Goal: Check status: Check status

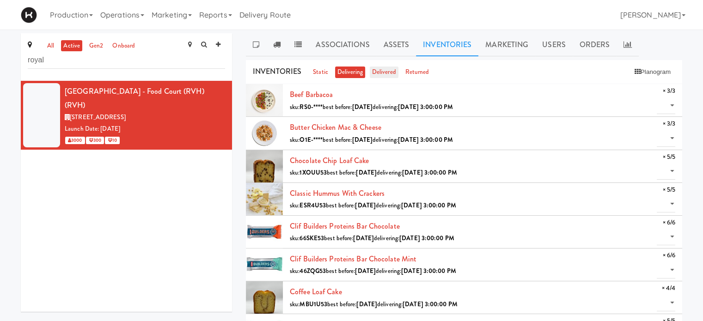
click at [390, 74] on link "delivered" at bounding box center [384, 73] width 29 height 12
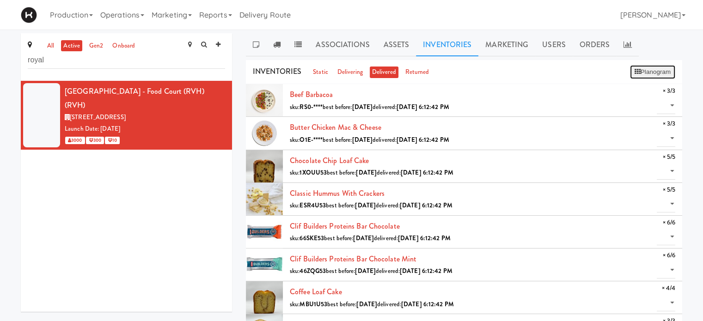
click at [652, 75] on button "Planogram" at bounding box center [652, 72] width 45 height 14
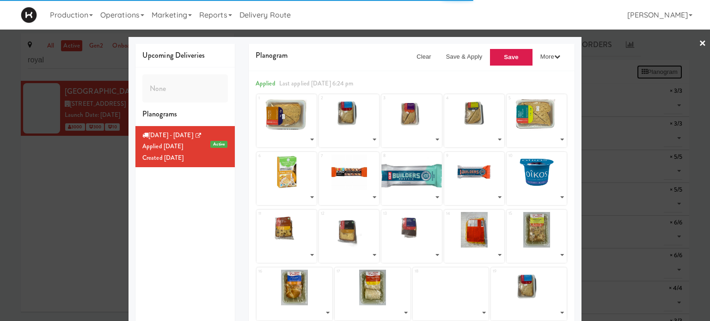
select select "number:264624"
select select "number:264620"
select select "number:264420"
select select "number:264622"
select select "number:264476"
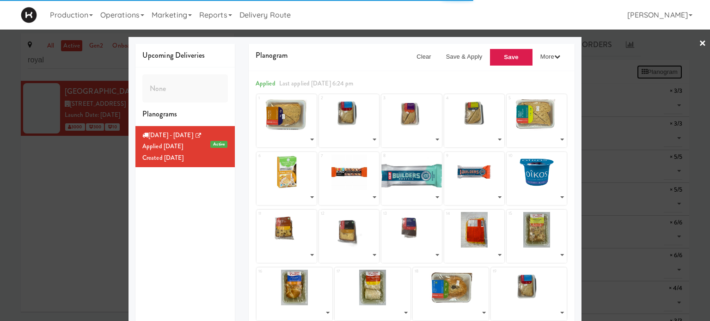
select select "number:264356"
select select "number:264030"
select select "number:264069"
select select "number:264095"
select select "number:264609"
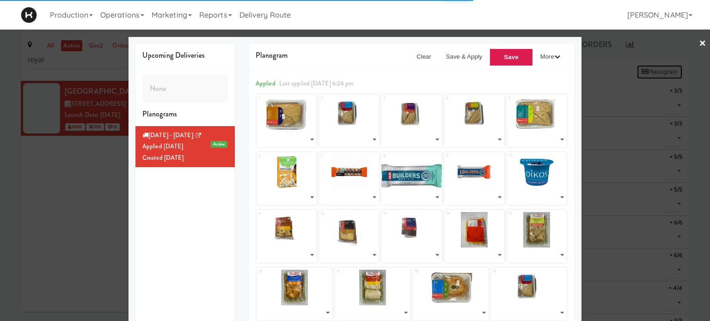
select select "number:264617"
select select "number:264625"
select select "number:264619"
select select "number:264601"
select select "number:264563"
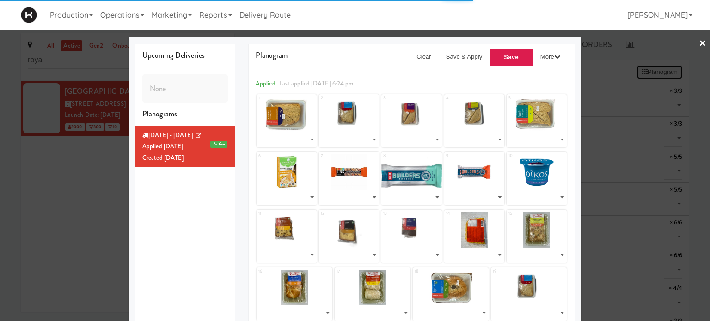
select select "number:264523"
select select "number:264586"
select select "number:264623"
select select "number:264620"
select select "number:263033"
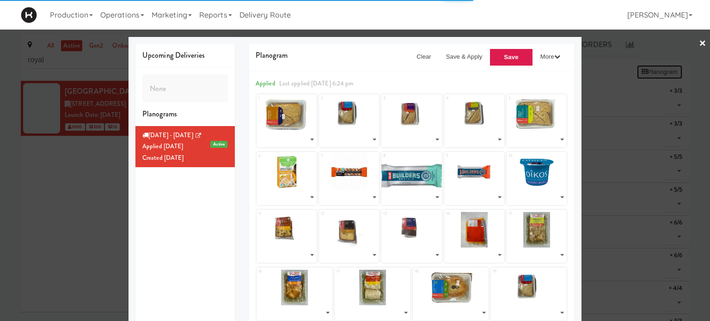
select select "number:263033"
select select "number:262930"
select select "number:262986"
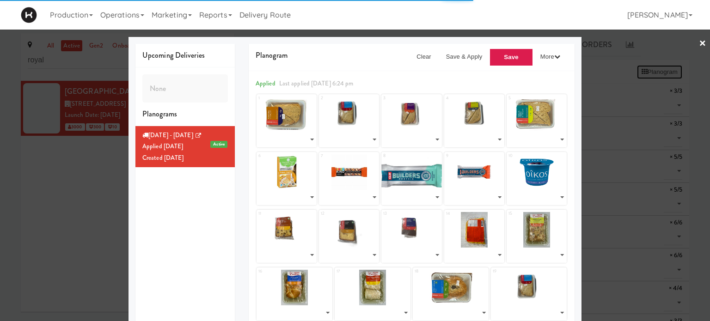
select select "number:262808"
select select "number:262869"
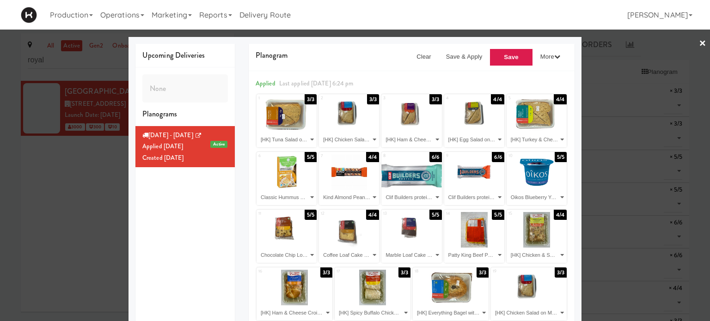
click at [699, 44] on link "×" at bounding box center [702, 44] width 7 height 29
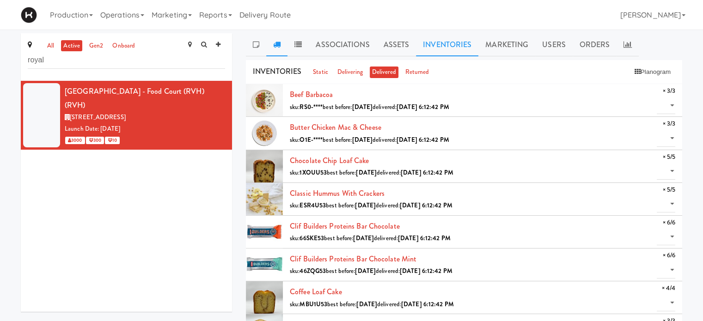
click at [280, 44] on icon at bounding box center [276, 44] width 7 height 7
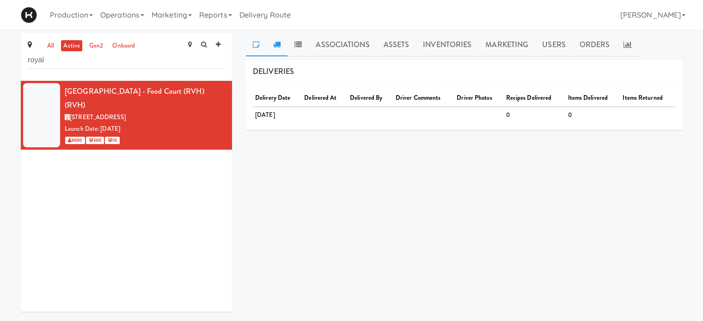
click at [259, 45] on link at bounding box center [256, 44] width 20 height 23
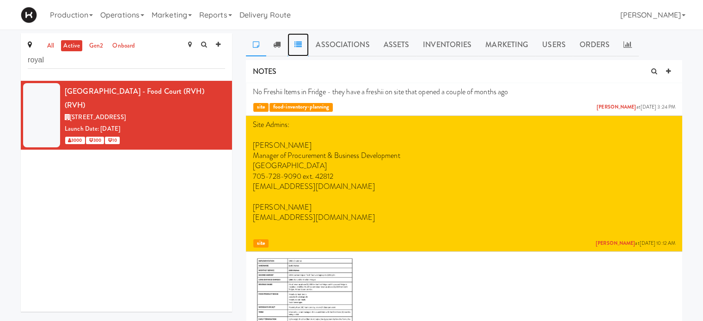
click at [299, 48] on link at bounding box center [297, 44] width 21 height 23
click at [274, 48] on icon at bounding box center [276, 44] width 7 height 7
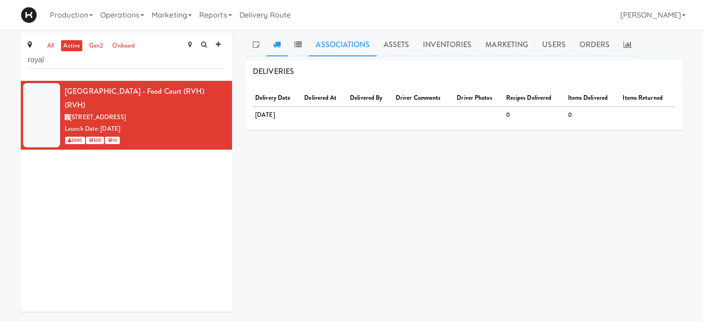
click at [340, 48] on link "Associations" at bounding box center [342, 44] width 67 height 23
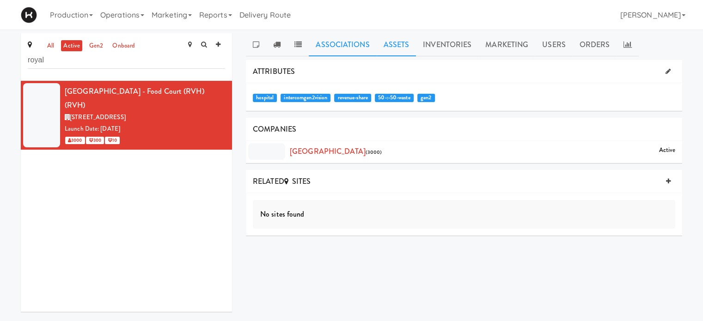
click at [393, 42] on link "Assets" at bounding box center [397, 44] width 40 height 23
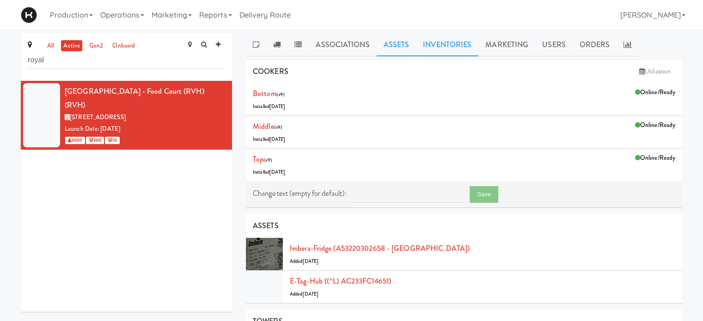
click at [433, 44] on link "Inventories" at bounding box center [447, 44] width 62 height 23
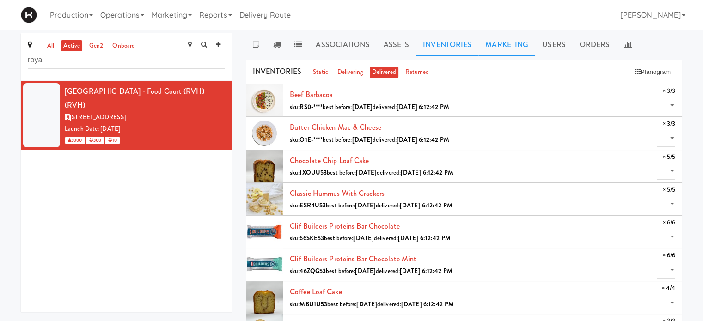
click at [504, 47] on link "Marketing" at bounding box center [506, 44] width 57 height 23
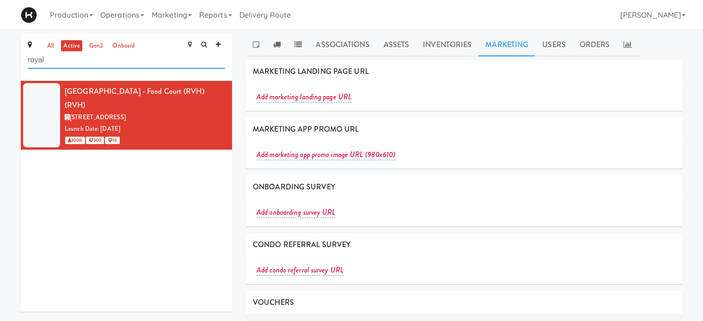
click at [99, 61] on input "royal" at bounding box center [126, 60] width 197 height 17
type input "r"
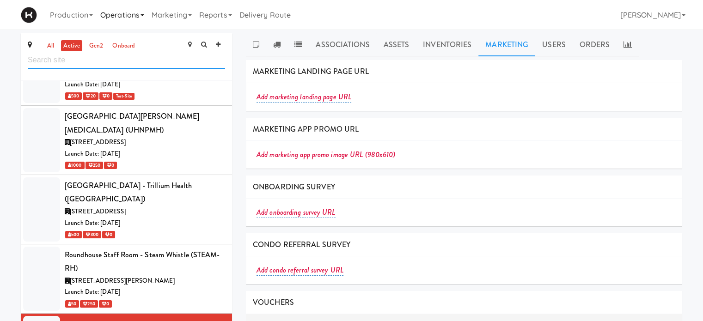
scroll to position [4184, 0]
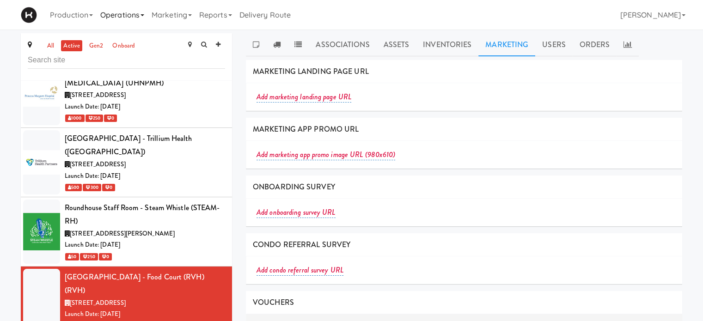
click at [148, 16] on link "Operations" at bounding box center [122, 15] width 51 height 30
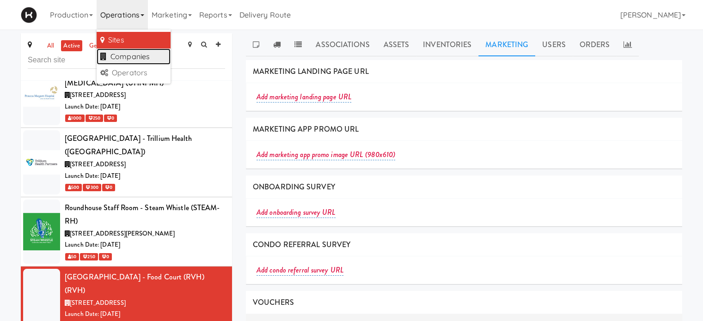
click at [142, 54] on link "Companies" at bounding box center [134, 57] width 74 height 17
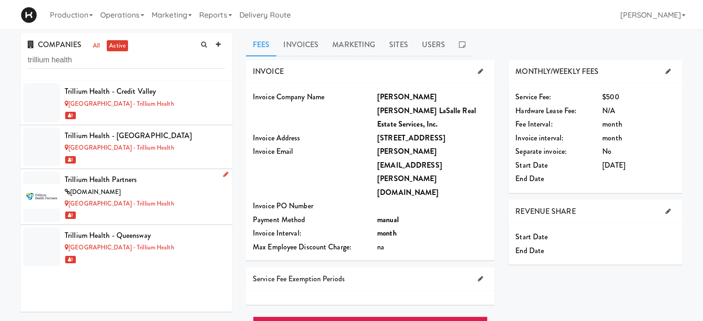
type input "trillium health"
click at [188, 204] on div "[GEOGRAPHIC_DATA] - Trillium Health" at bounding box center [145, 204] width 160 height 12
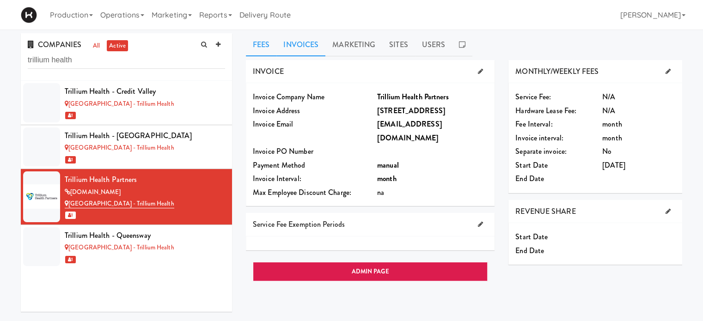
click at [304, 44] on link "Invoices" at bounding box center [300, 44] width 49 height 23
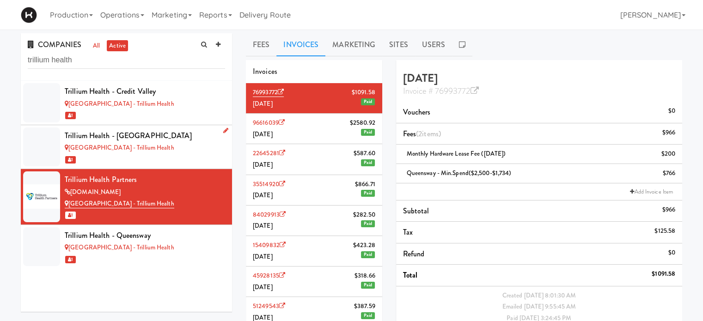
click at [194, 154] on div "1" at bounding box center [145, 160] width 160 height 12
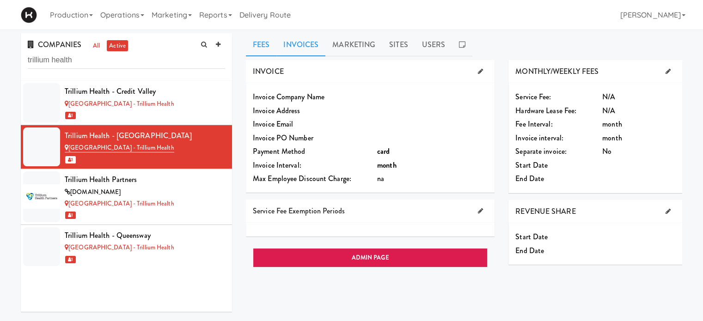
click at [310, 41] on link "Invoices" at bounding box center [300, 44] width 49 height 23
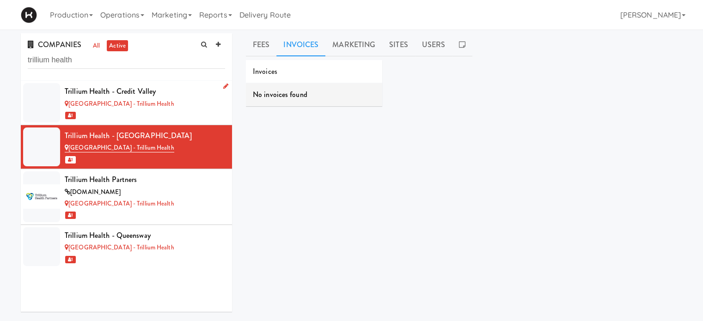
click at [166, 110] on div "1" at bounding box center [145, 115] width 160 height 12
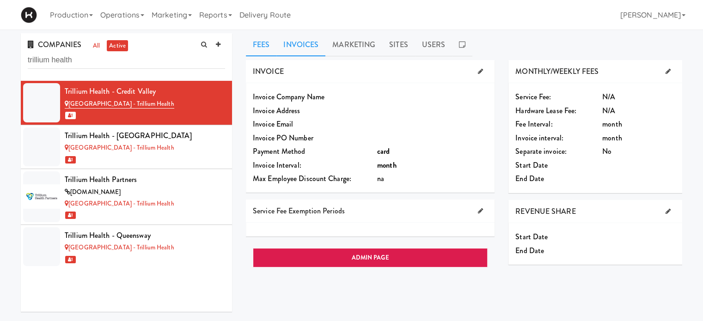
click at [292, 43] on link "Invoices" at bounding box center [300, 44] width 49 height 23
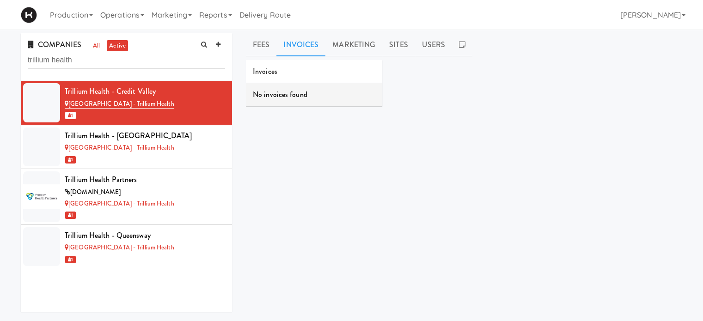
click at [190, 268] on div "Trillium Health - [GEOGRAPHIC_DATA] - Trillium Health 1 Trillium Health - [GEOG…" at bounding box center [126, 196] width 211 height 231
click at [196, 246] on div "[GEOGRAPHIC_DATA] - Trillium Health" at bounding box center [145, 248] width 160 height 12
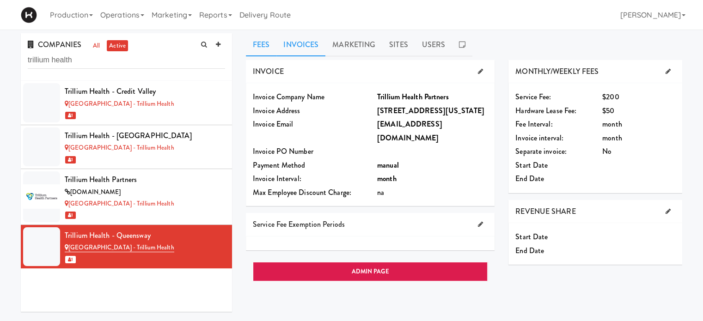
click at [295, 40] on link "Invoices" at bounding box center [300, 44] width 49 height 23
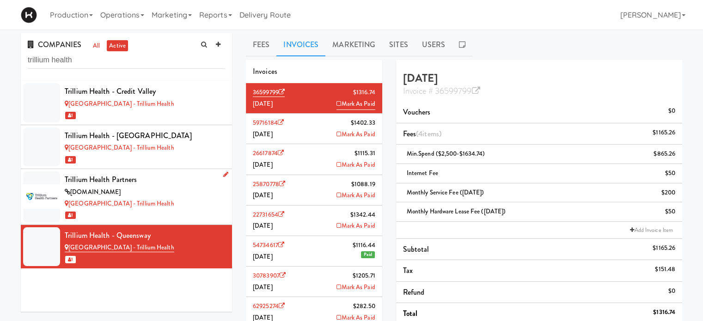
click at [183, 182] on div "Trillium Health Partners" at bounding box center [145, 180] width 160 height 14
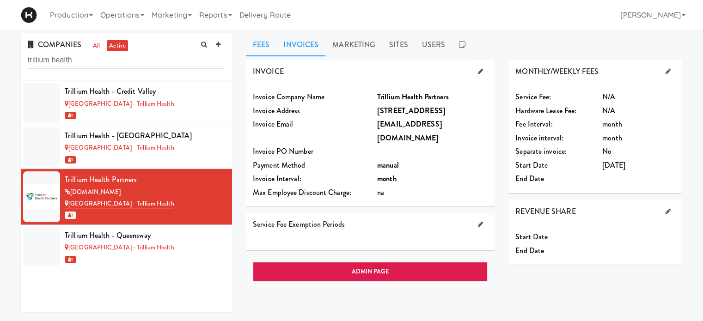
click at [310, 47] on link "Invoices" at bounding box center [300, 44] width 49 height 23
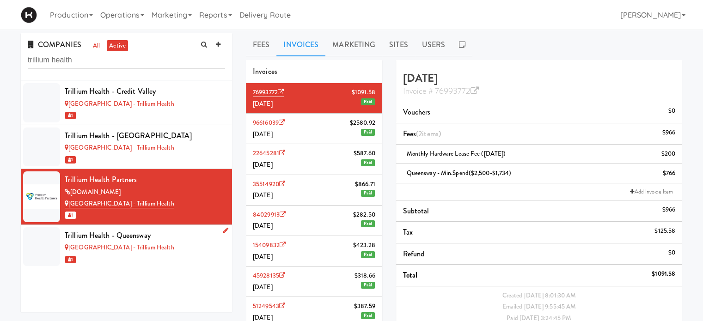
click at [189, 252] on div "[GEOGRAPHIC_DATA] - Trillium Health" at bounding box center [145, 248] width 160 height 12
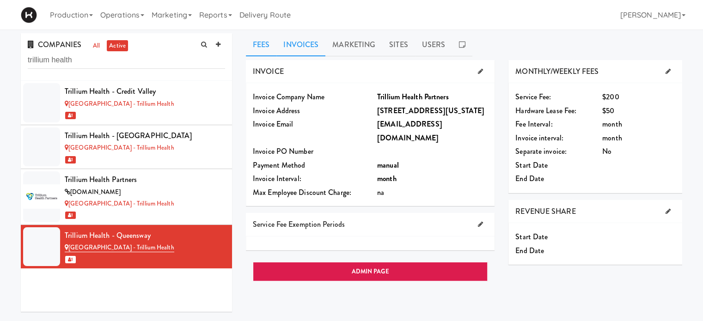
click at [305, 40] on link "Invoices" at bounding box center [300, 44] width 49 height 23
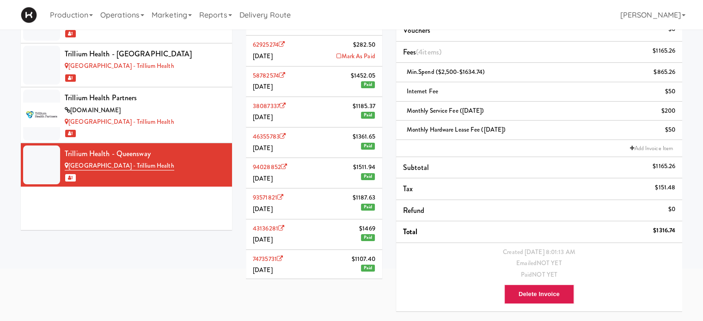
scroll to position [85, 0]
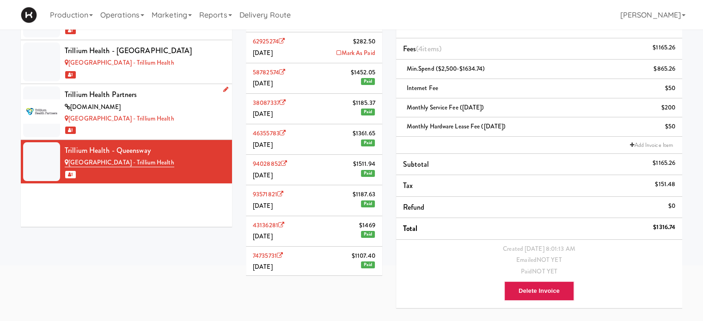
click at [194, 112] on div "[DOMAIN_NAME]" at bounding box center [145, 108] width 160 height 12
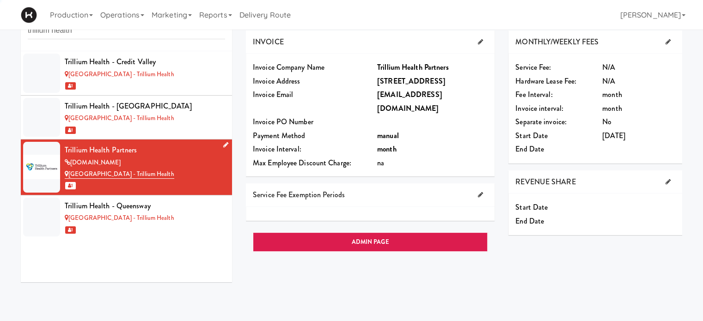
scroll to position [85, 0]
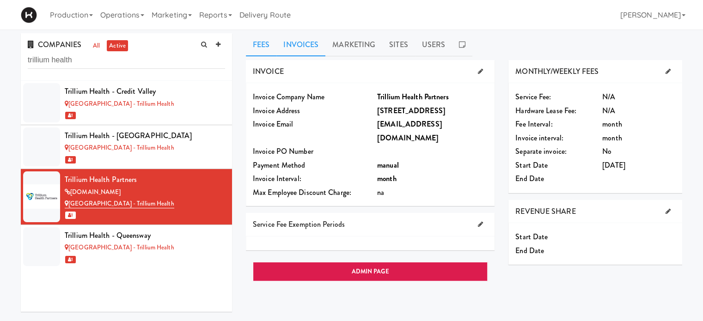
click at [293, 40] on link "Invoices" at bounding box center [300, 44] width 49 height 23
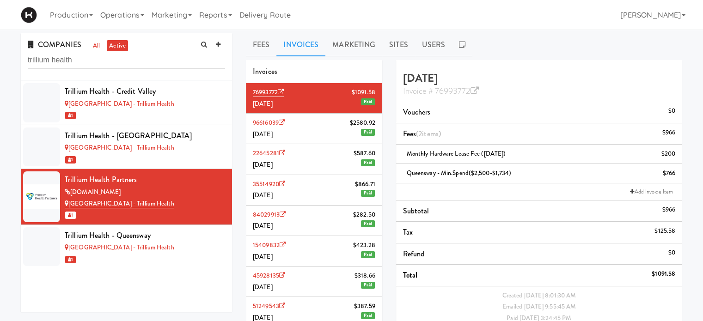
click at [301, 136] on li "96616039 $2580.92 [DATE] Paid" at bounding box center [314, 129] width 136 height 30
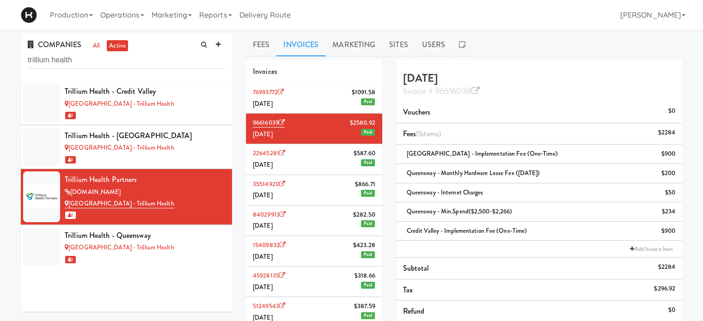
scroll to position [85, 0]
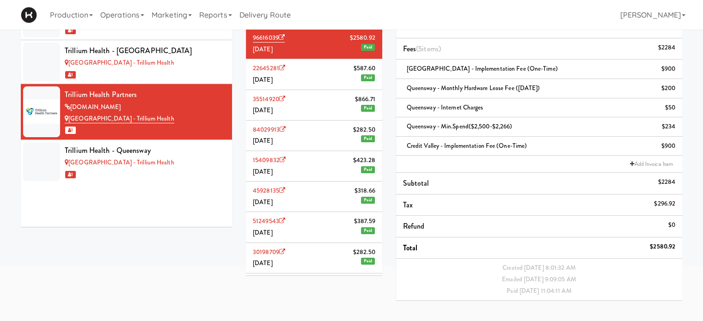
click at [310, 80] on li "22645281 $587.60 [DATE] Paid" at bounding box center [314, 74] width 136 height 30
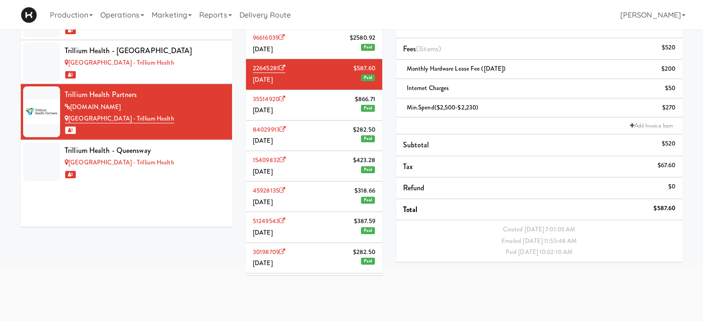
click at [310, 48] on li "96616039 $2580.92 [DATE] Paid" at bounding box center [314, 44] width 136 height 30
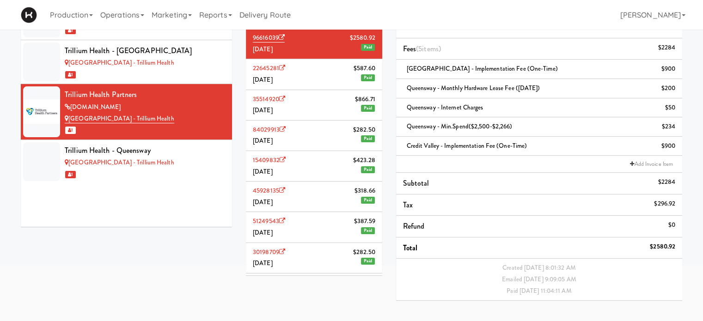
scroll to position [72, 0]
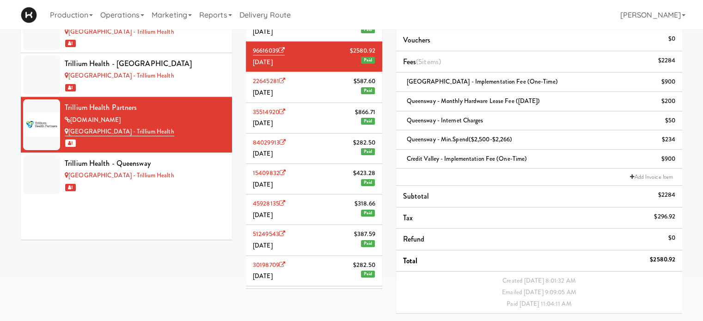
click at [303, 87] on li "22645281 $587.60 [DATE] Paid" at bounding box center [314, 87] width 136 height 30
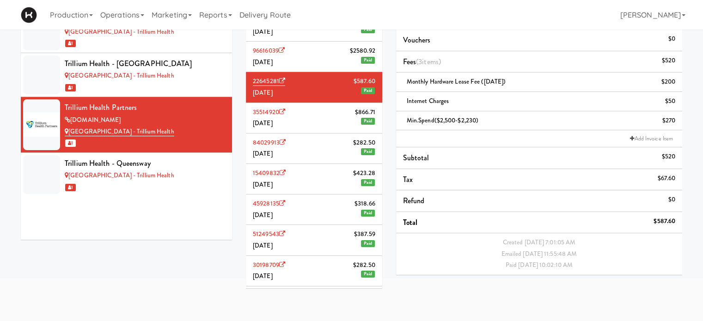
click at [310, 126] on li "35514920 $866.71 [DATE] Paid" at bounding box center [314, 118] width 136 height 30
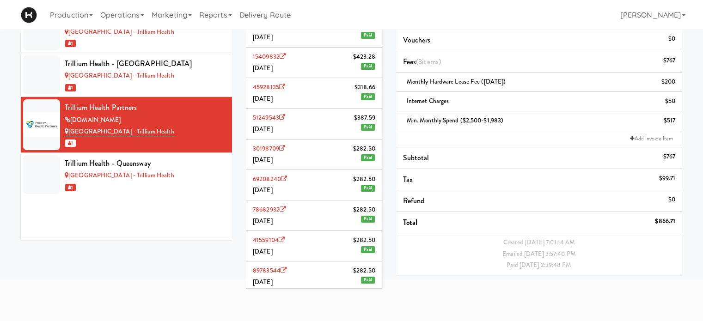
scroll to position [149, 0]
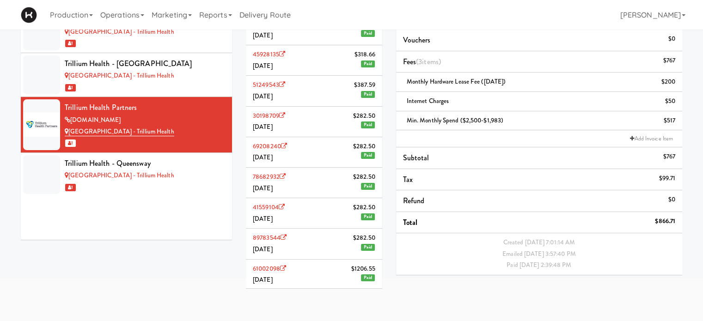
click at [325, 284] on li "61002098 $1206.55 [DATE] Paid" at bounding box center [314, 275] width 136 height 30
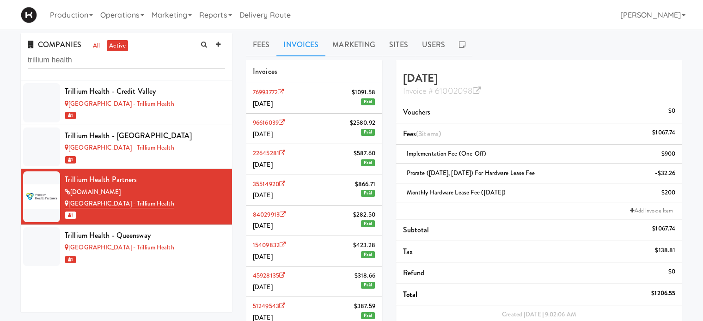
click at [290, 107] on li "76993772 $1091.58 [DATE] Paid" at bounding box center [314, 98] width 136 height 30
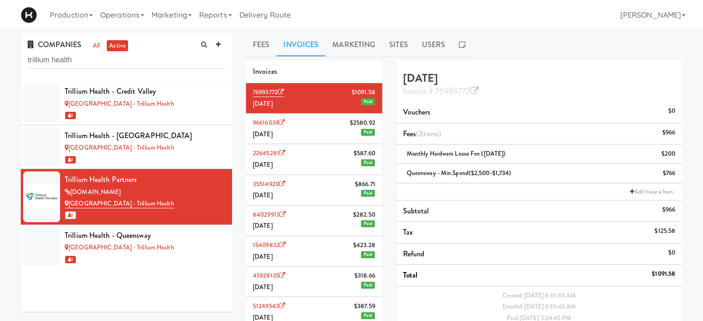
click at [305, 134] on li "96616039 $2580.92 [DATE] Paid" at bounding box center [314, 129] width 136 height 30
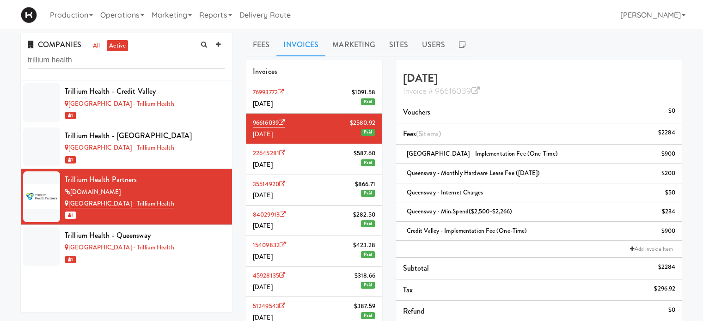
click at [308, 98] on li "76993772 $1091.58 [DATE] Paid" at bounding box center [314, 98] width 136 height 30
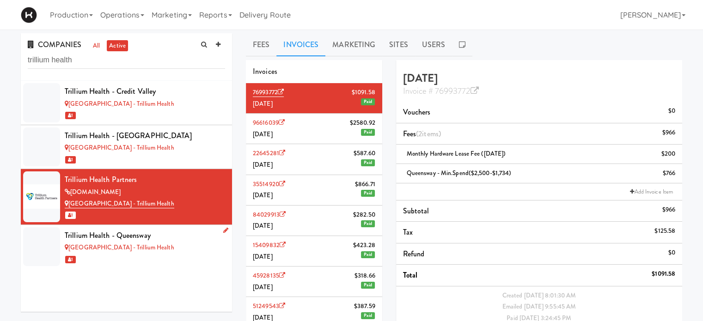
click at [202, 249] on div "[GEOGRAPHIC_DATA] - Trillium Health" at bounding box center [145, 248] width 160 height 12
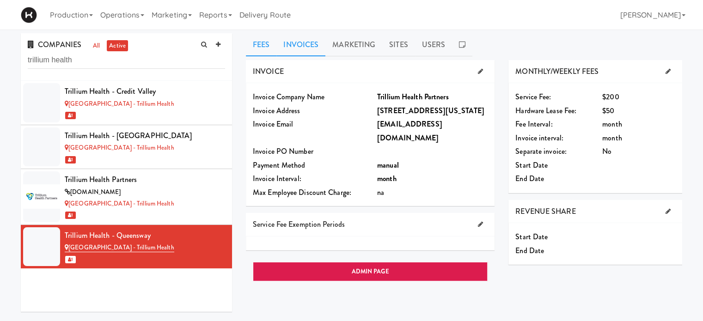
click at [310, 47] on link "Invoices" at bounding box center [300, 44] width 49 height 23
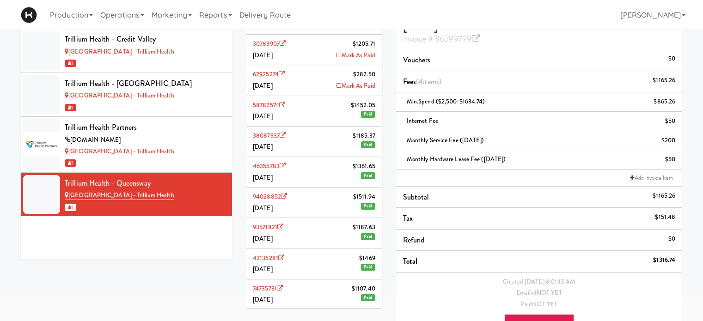
scroll to position [83, 0]
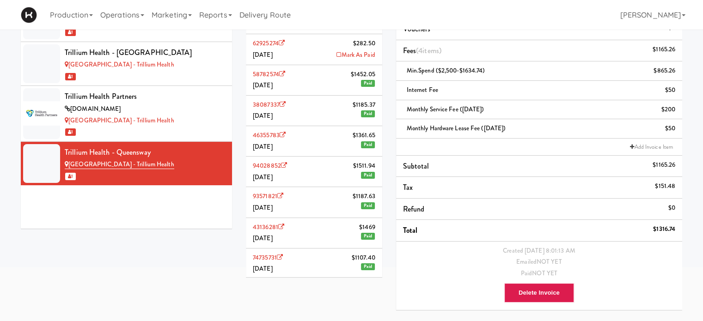
click at [303, 46] on li "62925274 $282.50 [DATE] [PERSON_NAME]" at bounding box center [314, 49] width 136 height 30
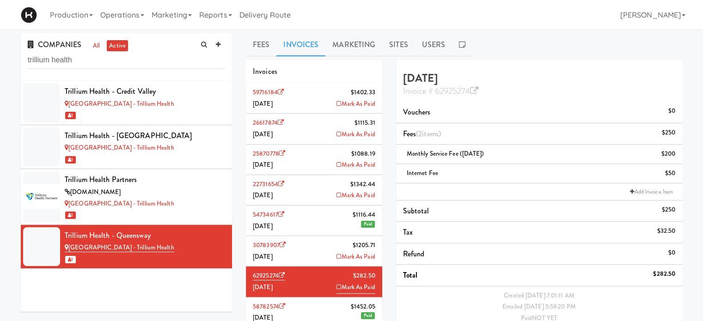
scroll to position [26, 0]
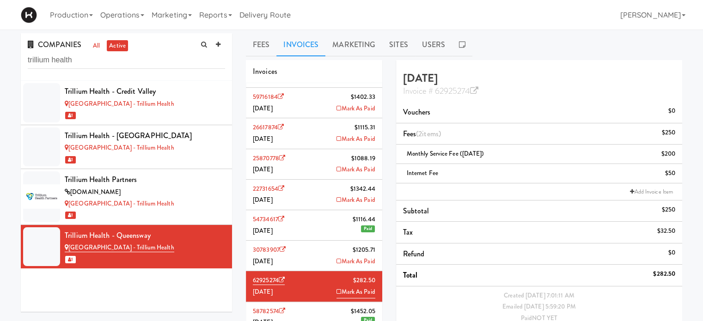
click at [300, 131] on li "26617874 $1115.[DATE] [PERSON_NAME]" at bounding box center [314, 133] width 136 height 30
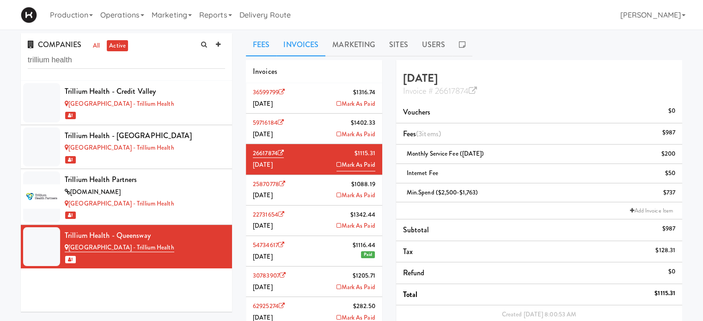
click at [259, 51] on link "Fees" at bounding box center [261, 44] width 30 height 23
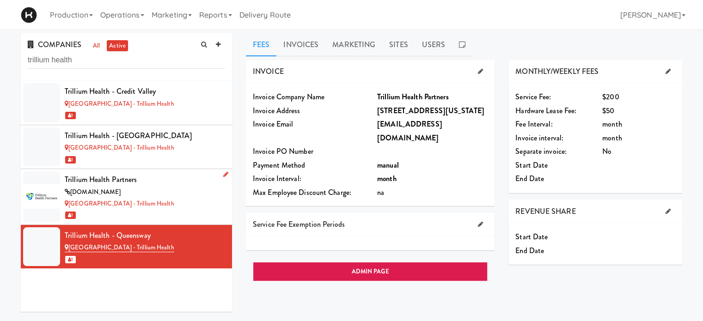
click at [159, 182] on div "Trillium Health Partners" at bounding box center [145, 180] width 160 height 14
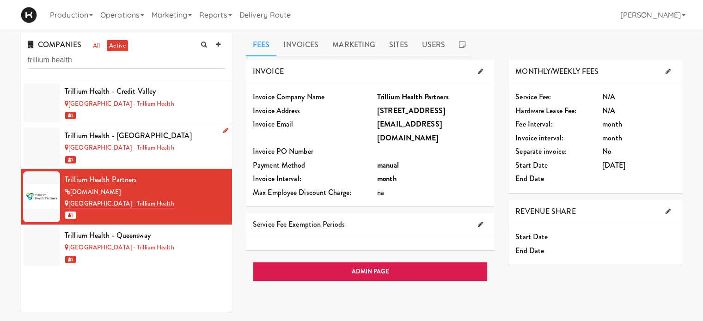
click at [182, 164] on div "1" at bounding box center [145, 160] width 160 height 12
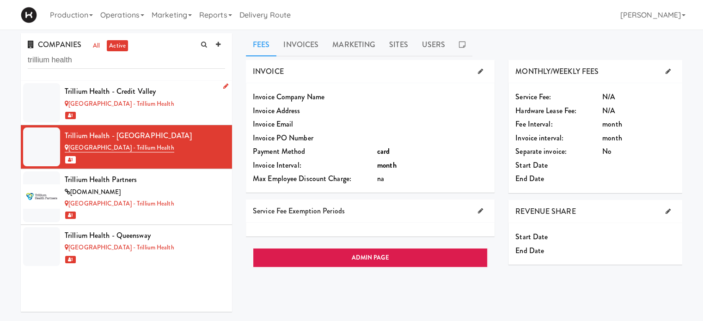
click at [182, 110] on div "1" at bounding box center [145, 115] width 160 height 12
